Goal: Task Accomplishment & Management: Use online tool/utility

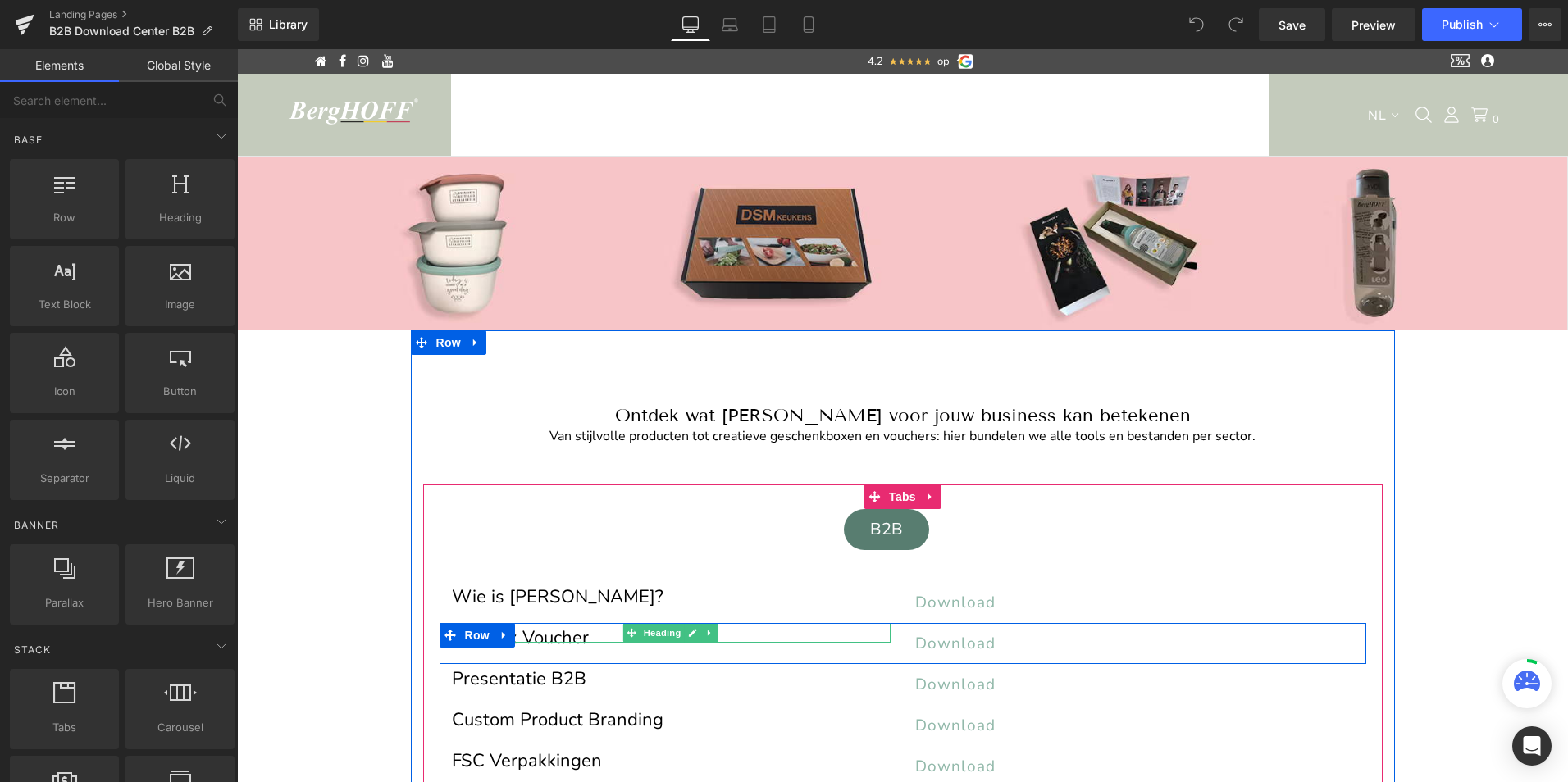
scroll to position [82, 0]
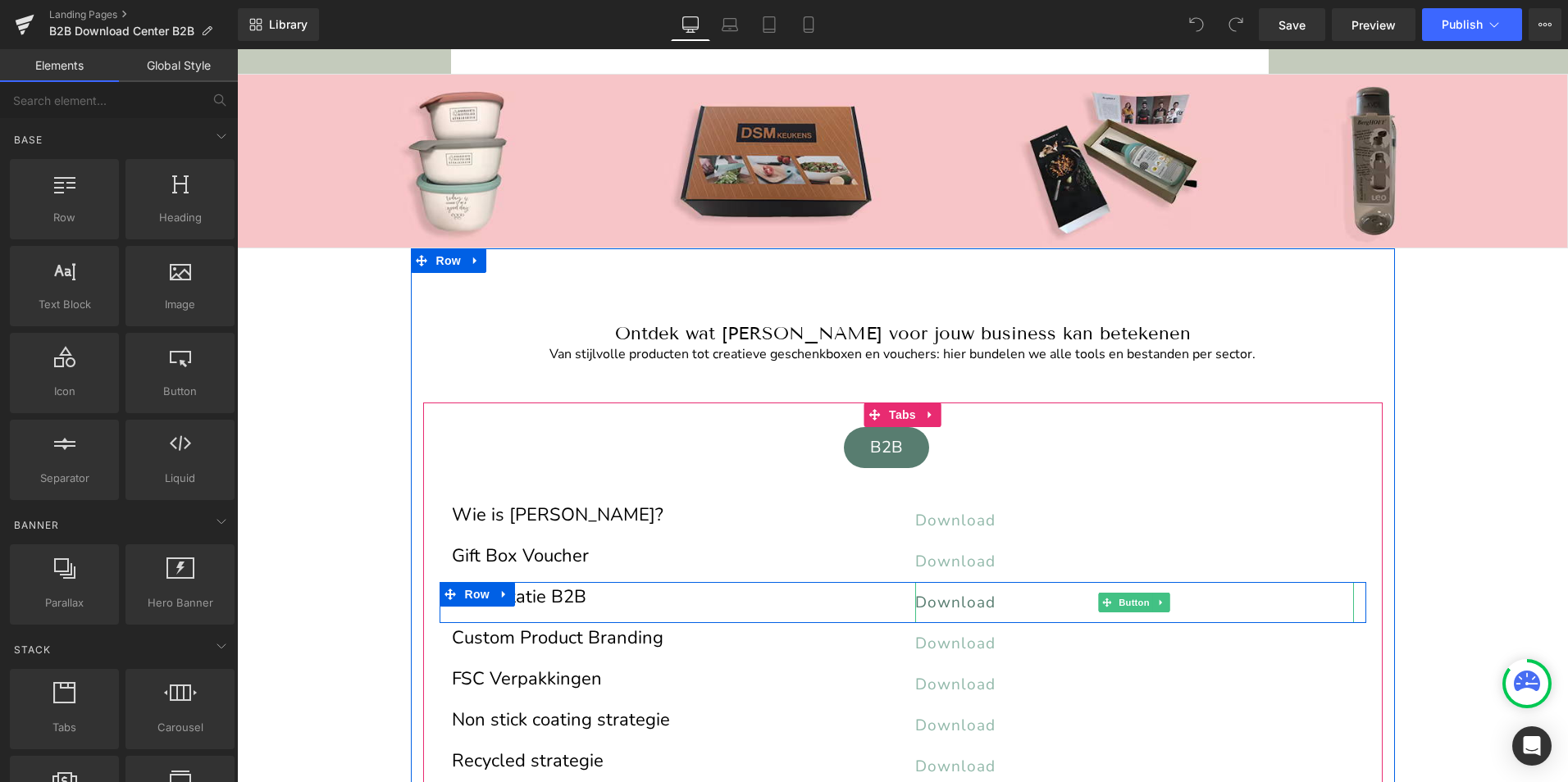
click at [942, 600] on span "Download" at bounding box center [956, 602] width 81 height 21
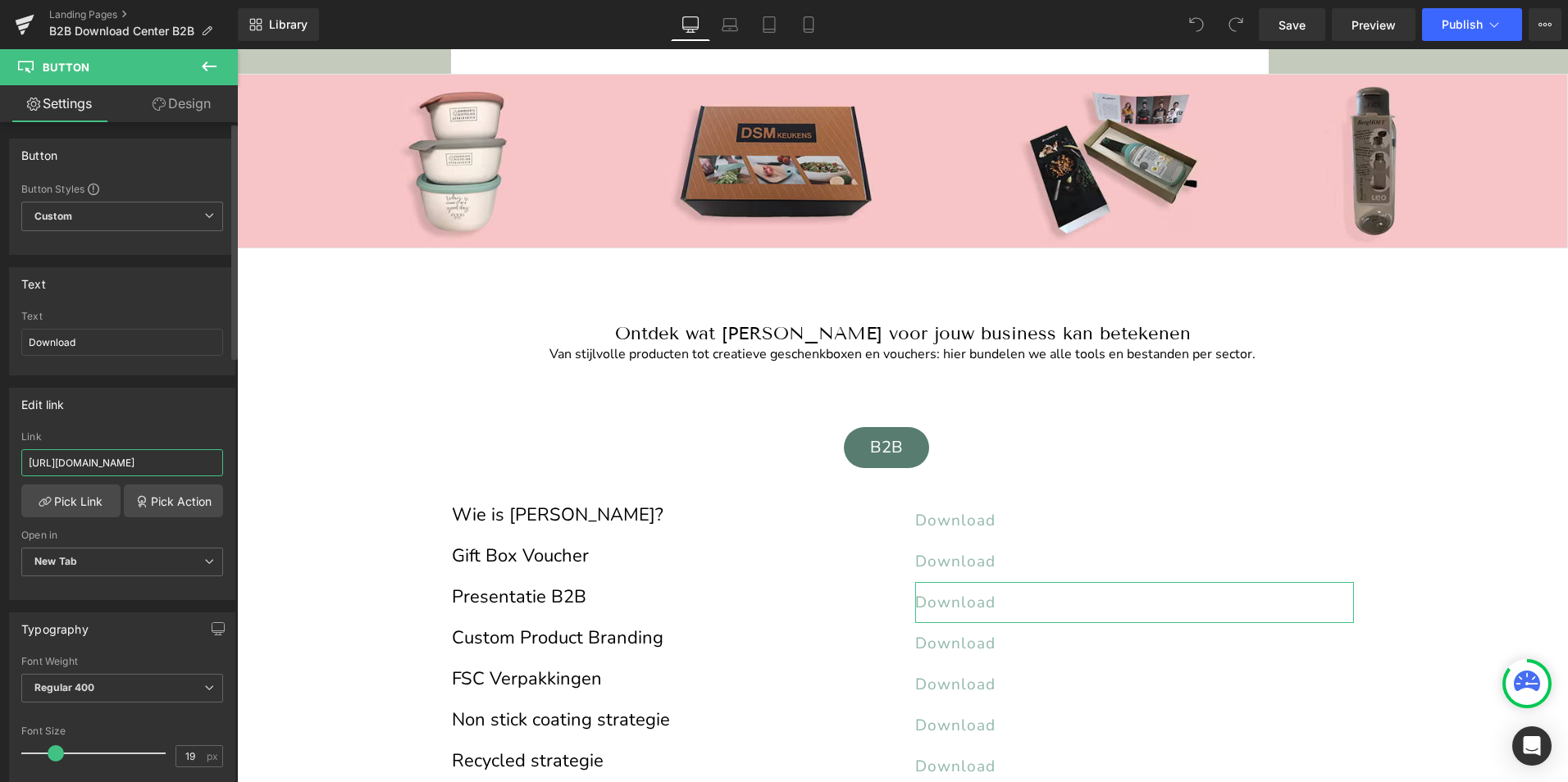
click at [61, 462] on input "https://cdn.shopify.com/s/files/1/0456/6312/5660/files/BergHOFF_Belgium_B2B2025…" at bounding box center [122, 462] width 201 height 27
paste input "50124"
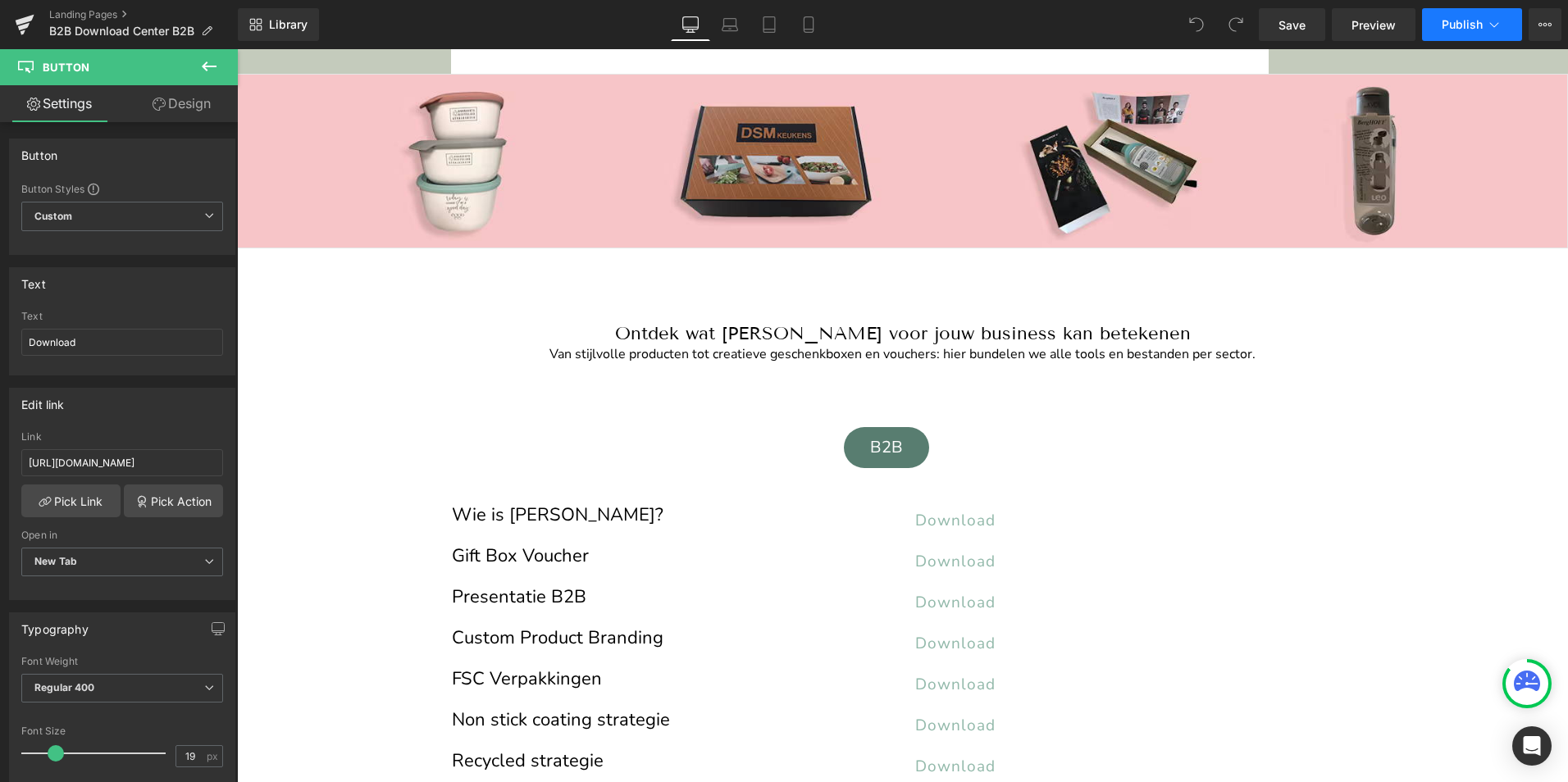
click at [1451, 26] on span "Publish" at bounding box center [1462, 25] width 41 height 13
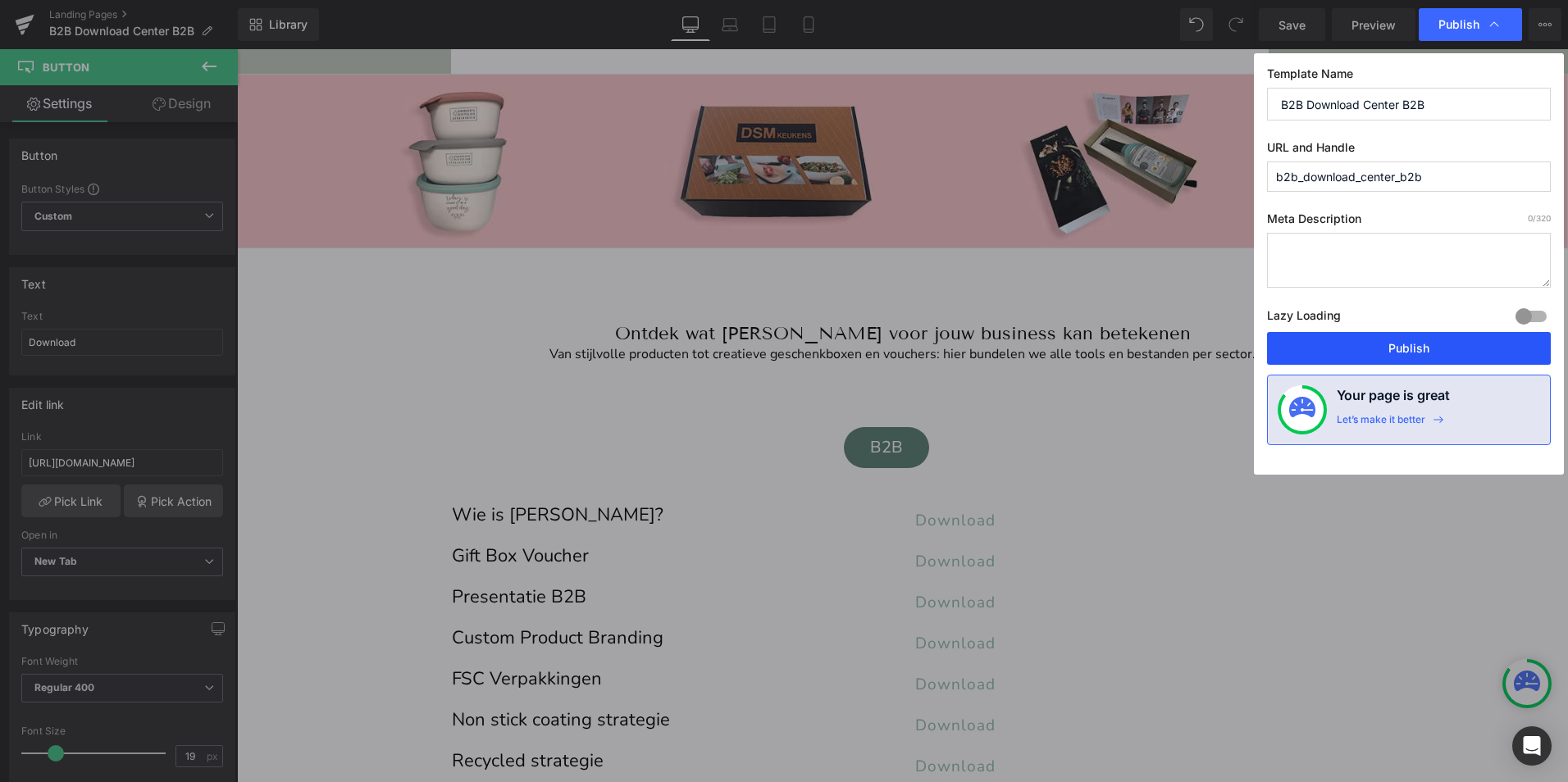
click at [1385, 344] on button "Publish" at bounding box center [1409, 348] width 284 height 32
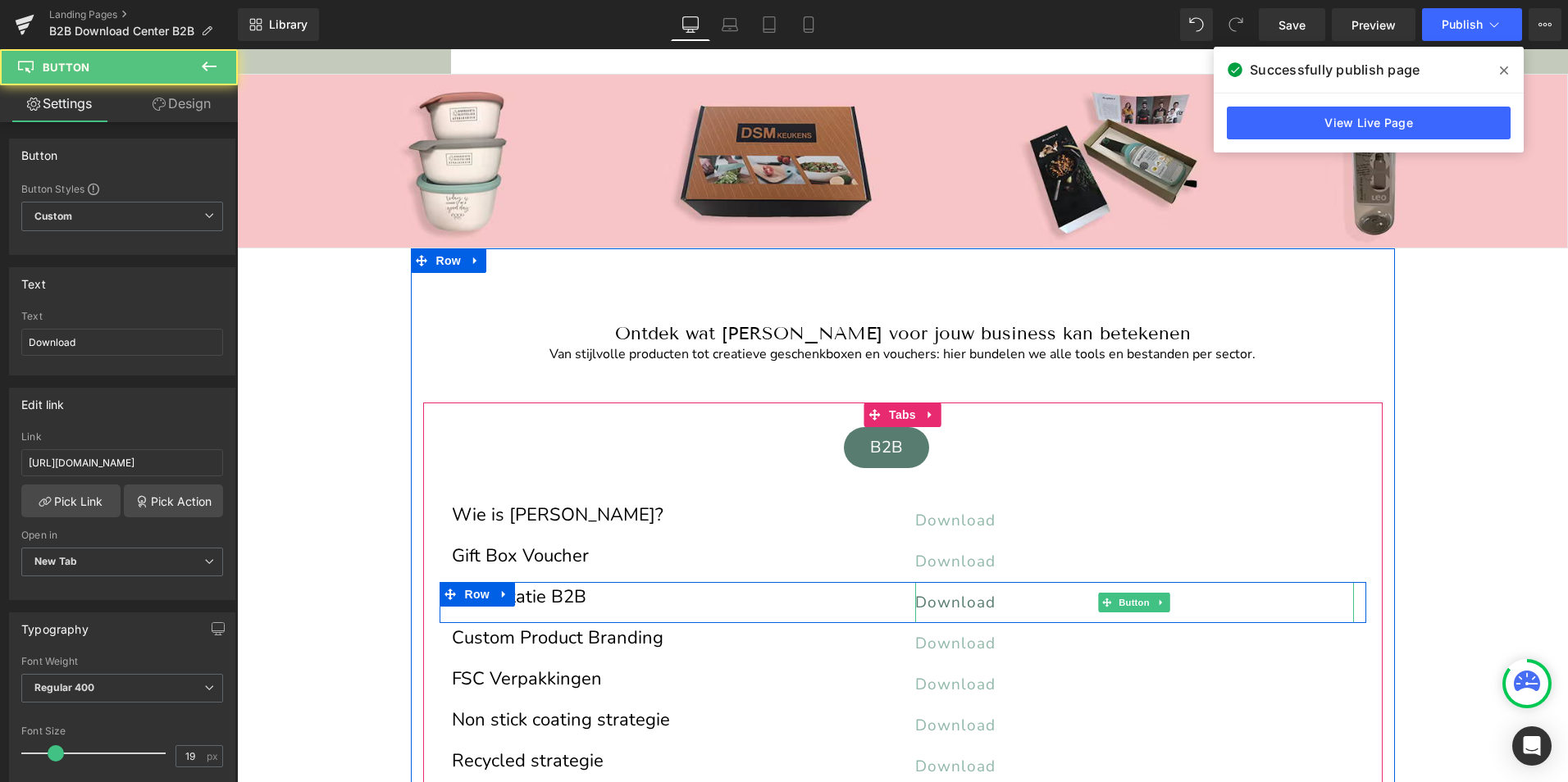
click at [954, 602] on span "Download" at bounding box center [956, 602] width 81 height 21
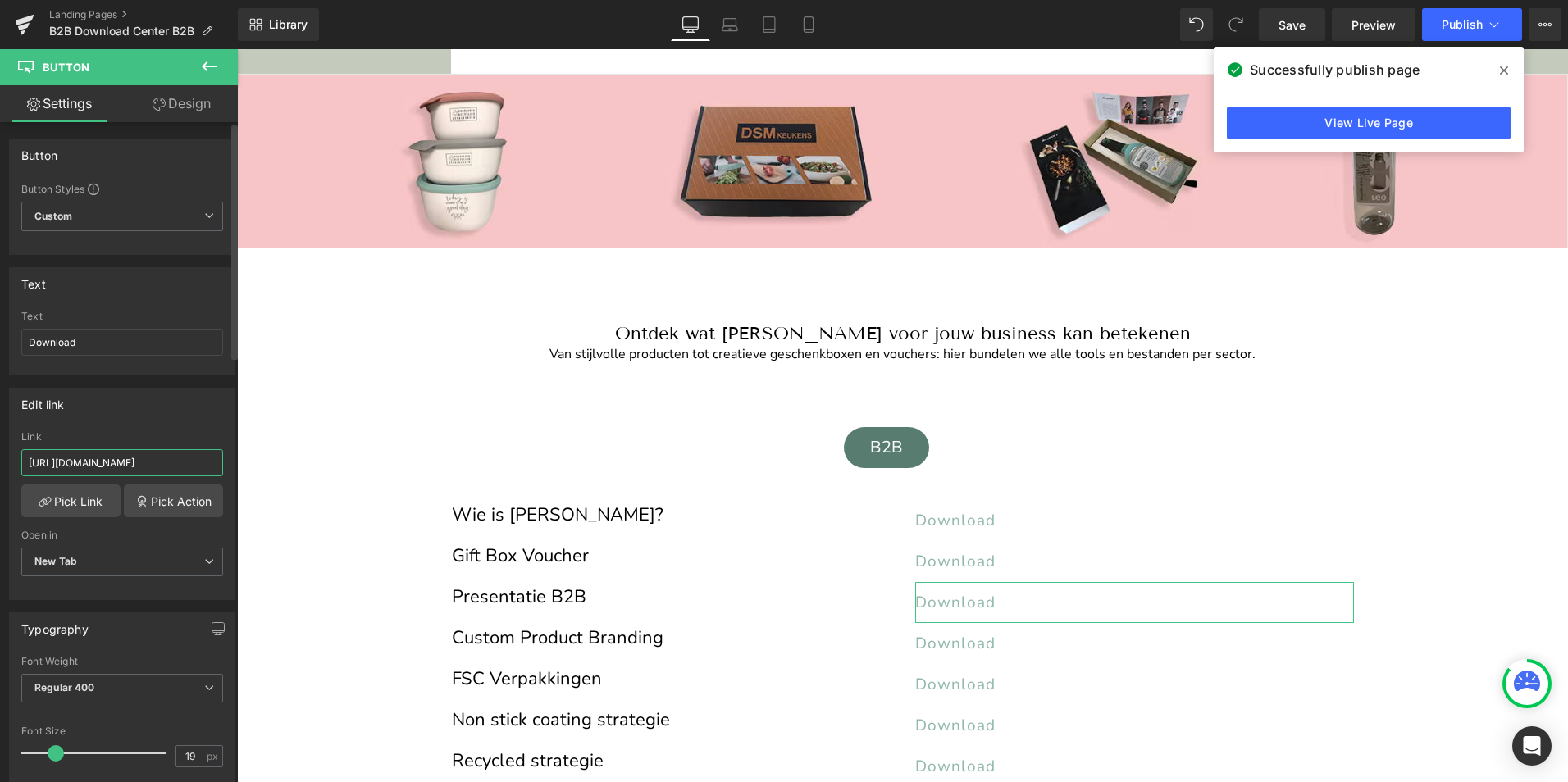
click at [95, 467] on input "https://cdn.shopify.com/s/files/1/0456/6312/5660/files/BergHOFF_Belgium_B2B2025…" at bounding box center [122, 462] width 201 height 27
type input "https://cdn.shopify.com/s/files/1/0456/6312/5660/files/BergHOFF_Belgium_B2B2025…"
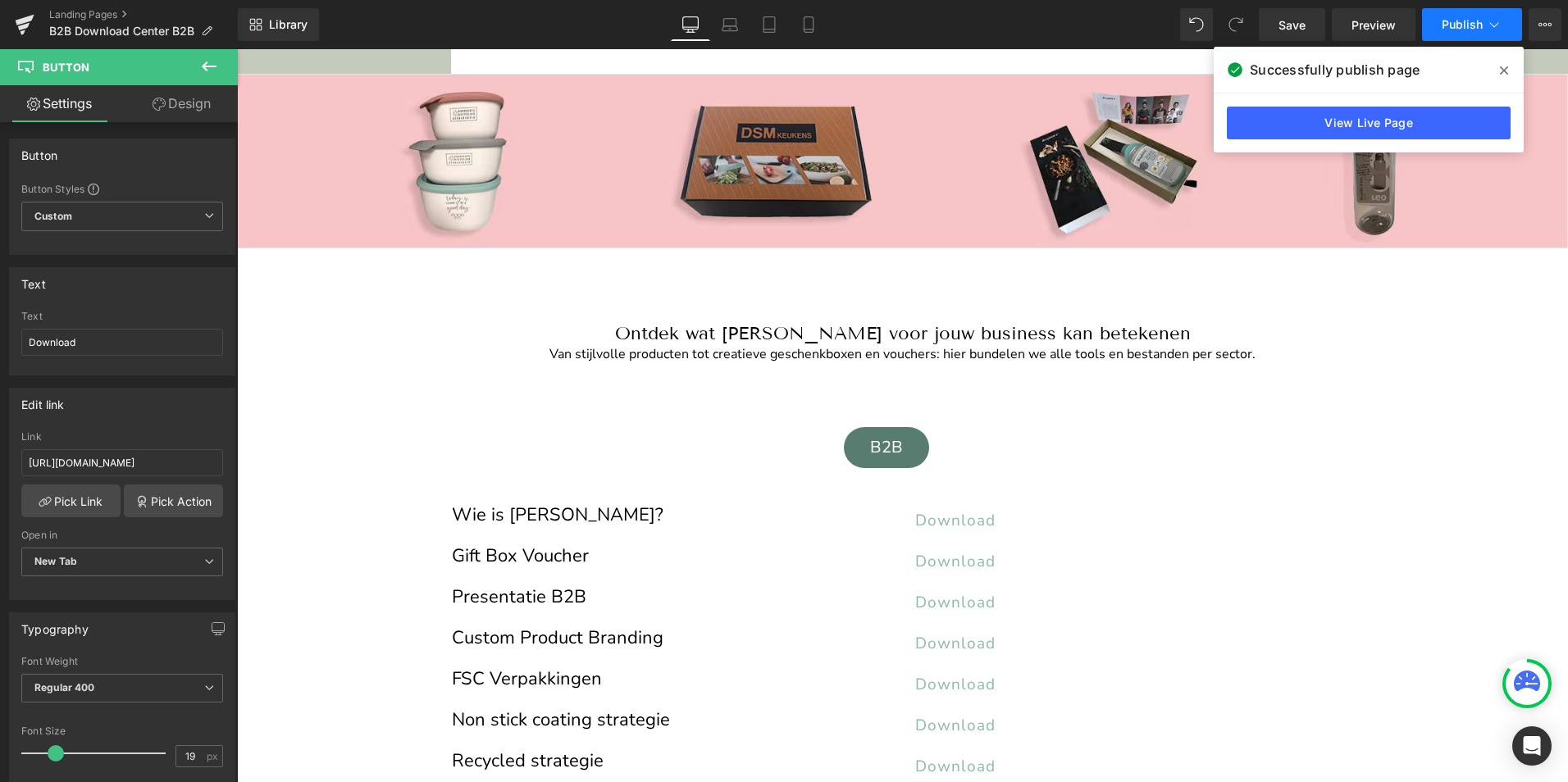
scroll to position [0, 0]
click at [1471, 23] on span "Publish" at bounding box center [1462, 25] width 41 height 13
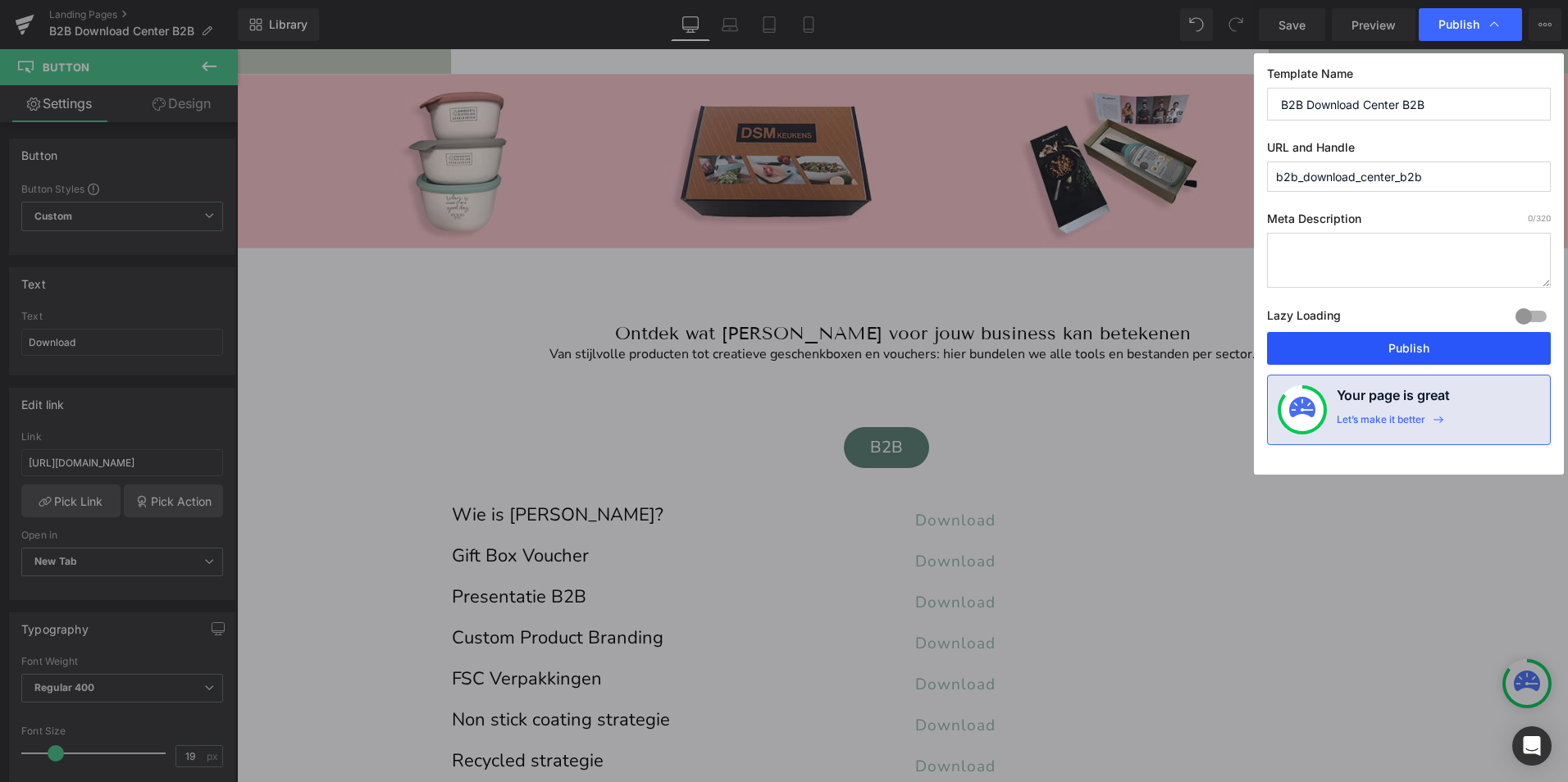
click at [1392, 356] on button "Publish" at bounding box center [1409, 348] width 284 height 32
